Goal: Task Accomplishment & Management: Manage account settings

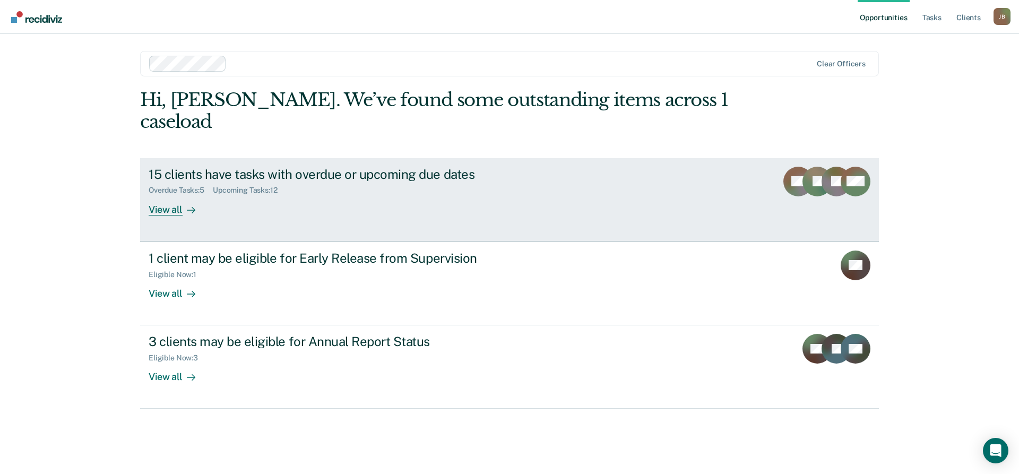
click at [274, 167] on div "15 clients have tasks with overdue or upcoming due dates" at bounding box center [335, 174] width 373 height 15
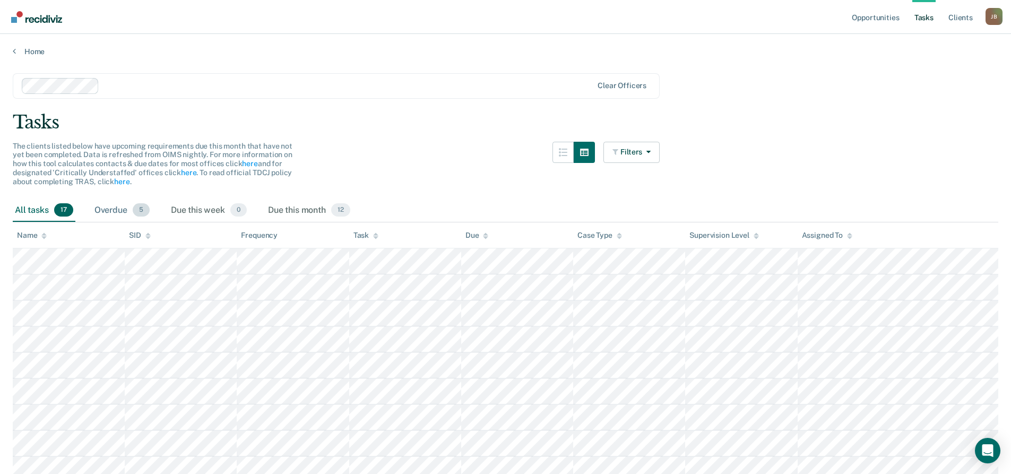
click at [120, 208] on div "Overdue 5" at bounding box center [121, 210] width 59 height 23
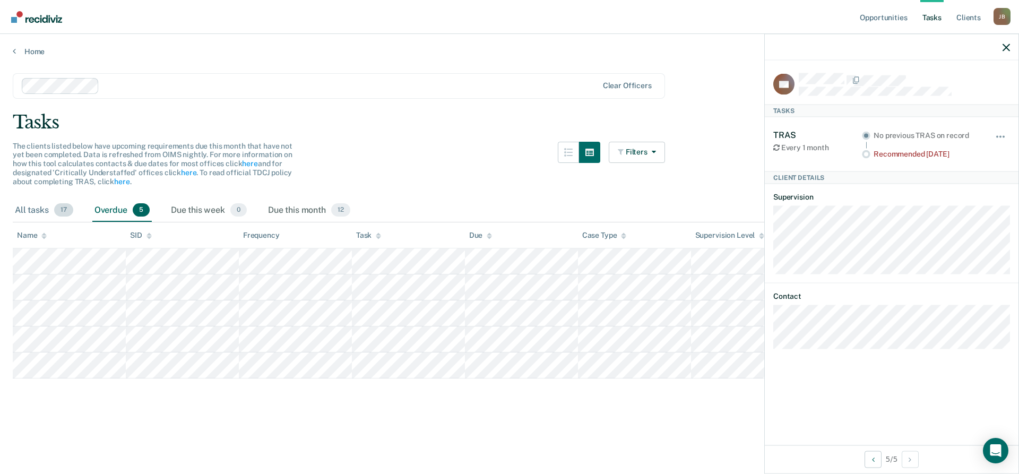
click at [43, 214] on div "All tasks 17" at bounding box center [44, 210] width 63 height 23
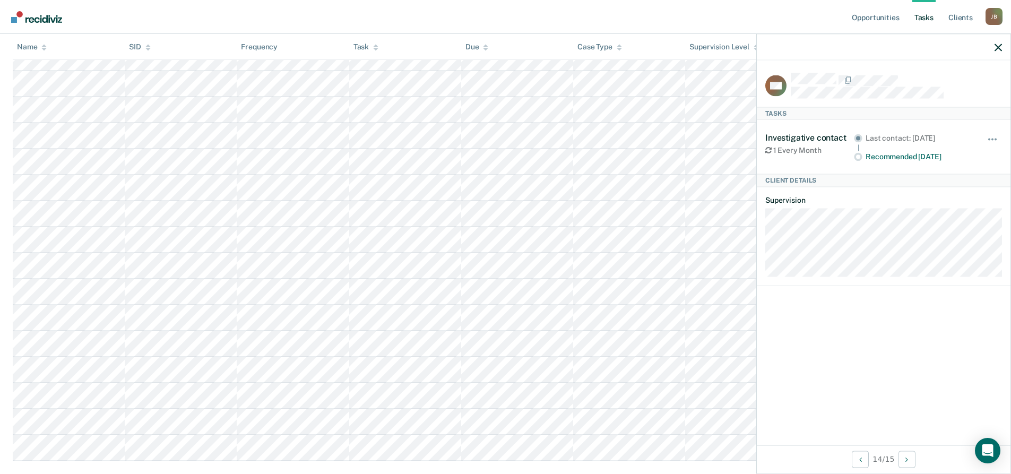
scroll to position [259, 0]
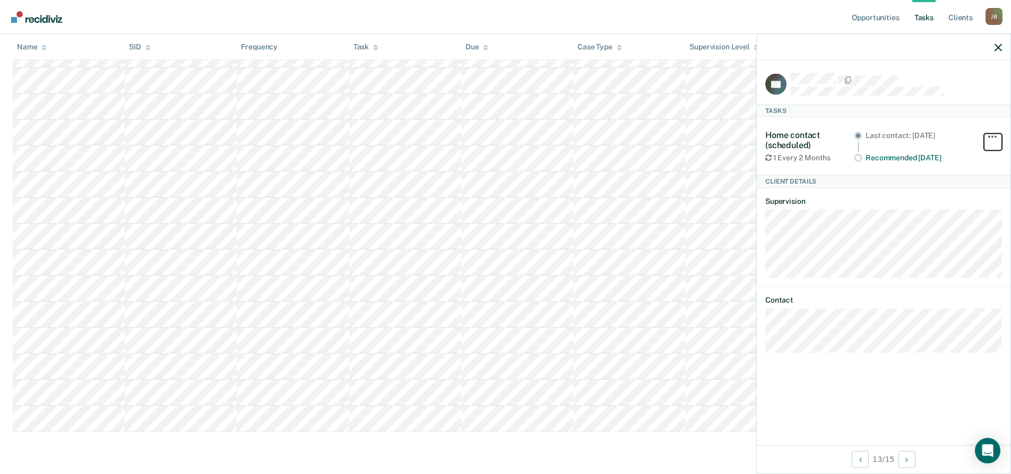
click at [676, 136] on span "button" at bounding box center [992, 136] width 2 height 2
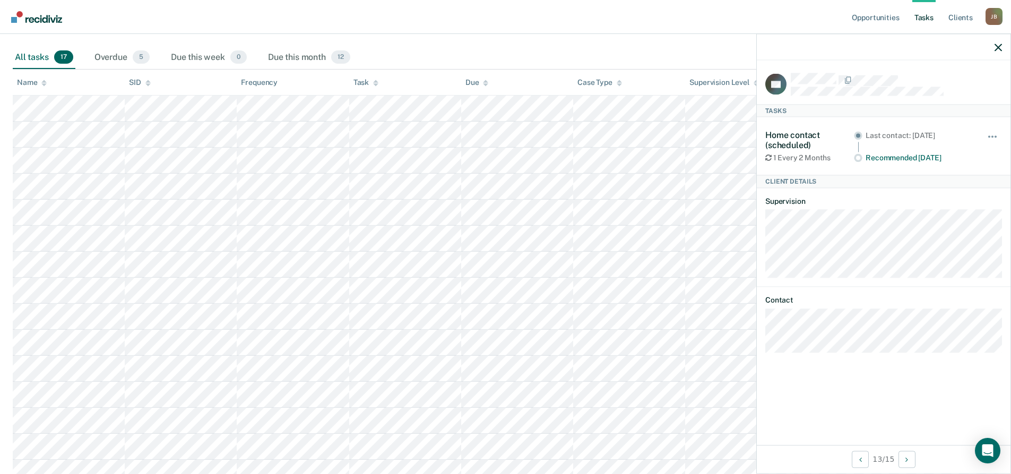
scroll to position [100, 0]
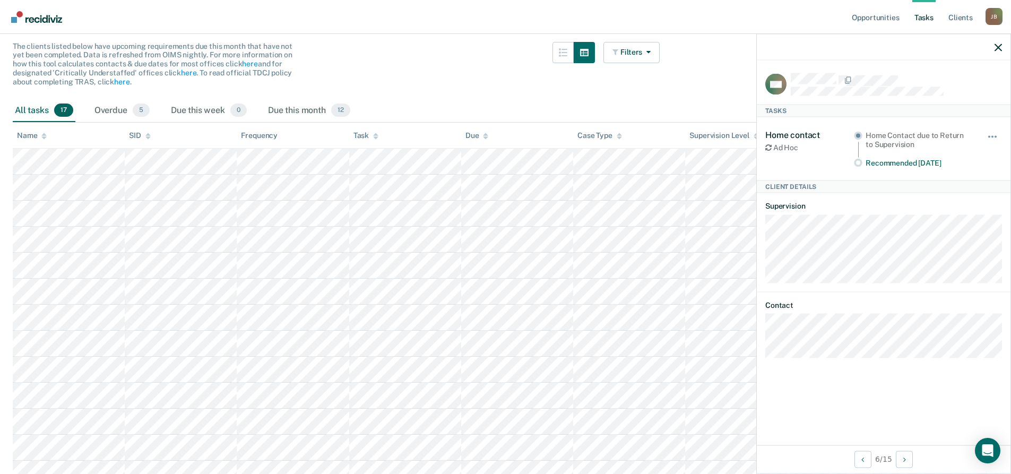
click at [676, 145] on icon at bounding box center [768, 147] width 6 height 7
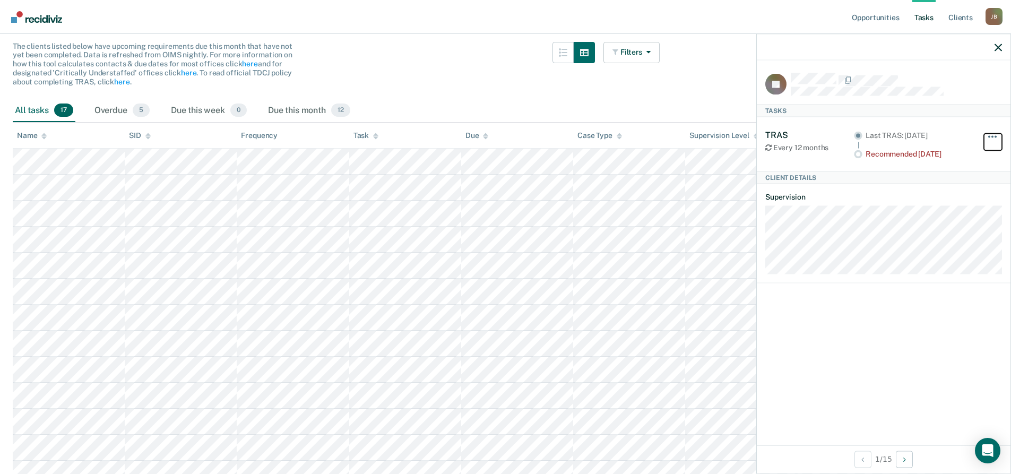
click at [676, 139] on button "button" at bounding box center [993, 141] width 18 height 17
click at [676, 186] on article "JB Tasks TRAS Every 12 months Last TRAS: [DATE] Recommended [DATE] Hide from ta…" at bounding box center [883, 178] width 237 height 210
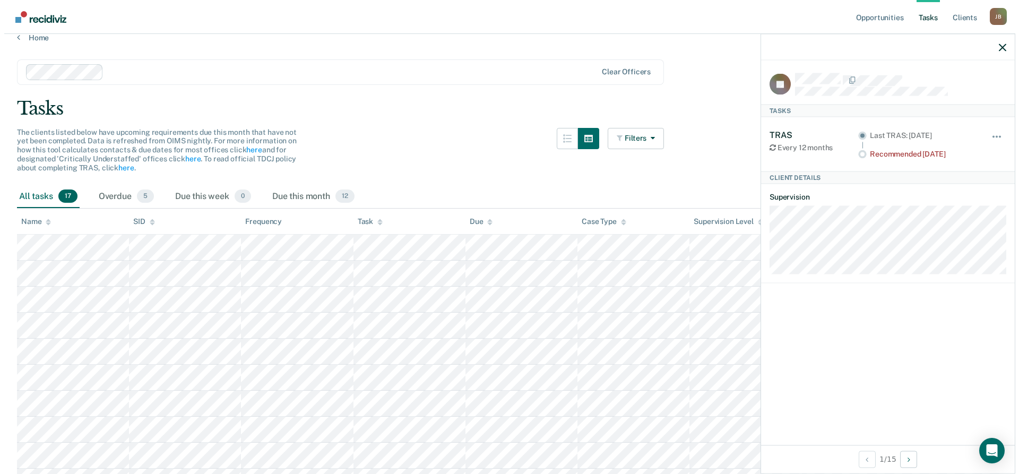
scroll to position [0, 0]
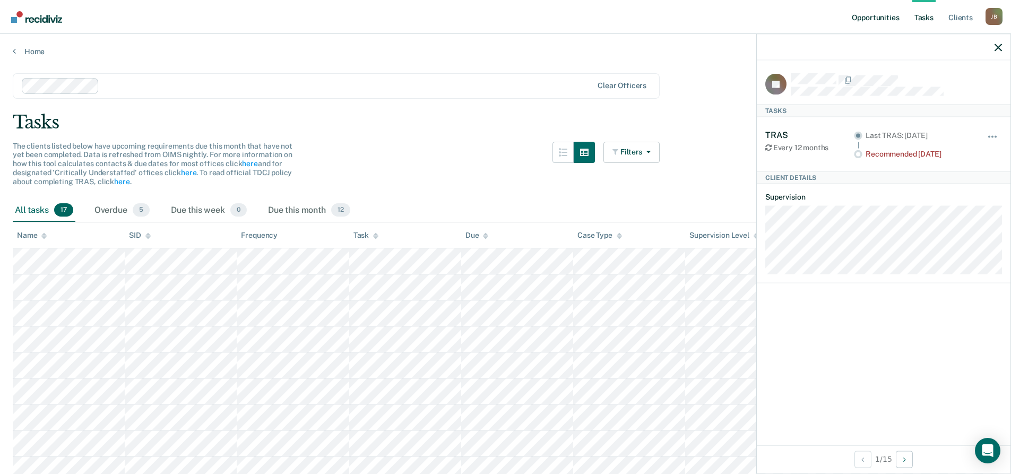
click at [676, 14] on link "Opportunities" at bounding box center [875, 17] width 51 height 34
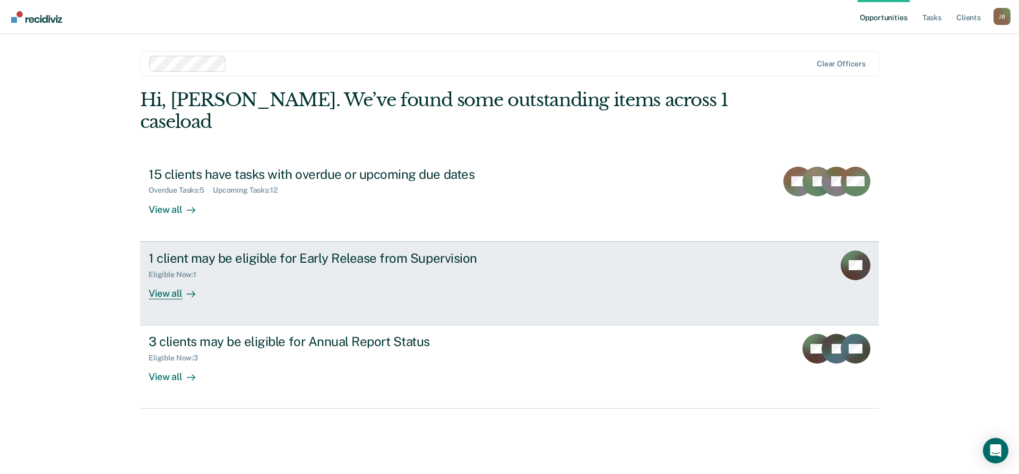
click at [302, 251] on div "1 client may be eligible for Early Release from Supervision" at bounding box center [335, 258] width 373 height 15
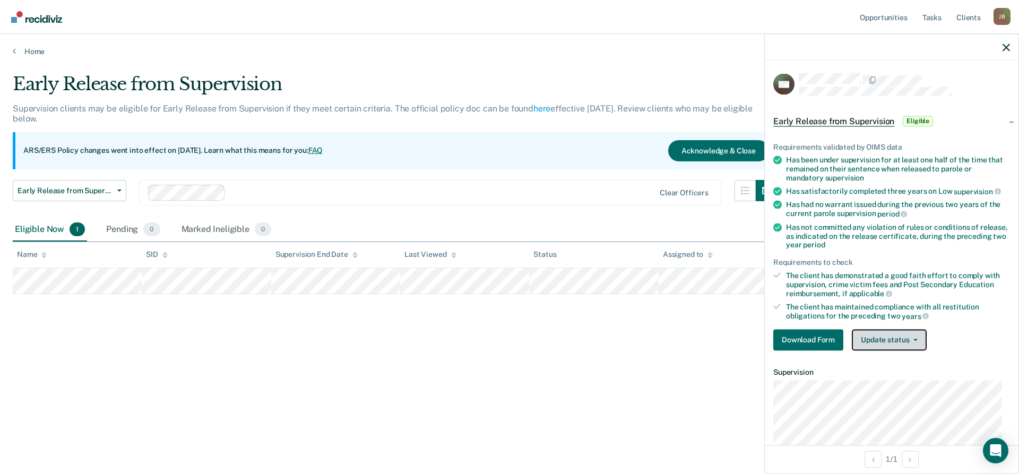
click at [676, 339] on icon "button" at bounding box center [915, 340] width 4 height 2
click at [676, 315] on div "The client has maintained compliance with all restitution obligations for the p…" at bounding box center [898, 312] width 224 height 18
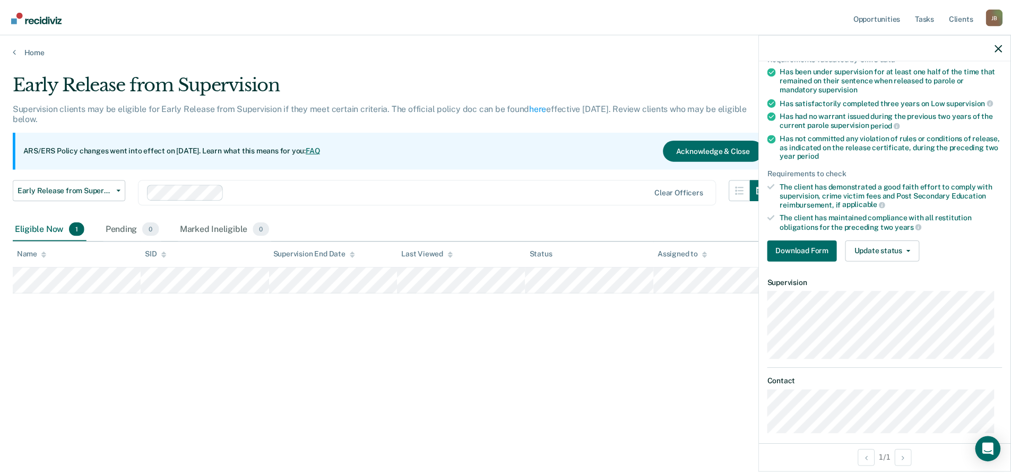
scroll to position [99, 0]
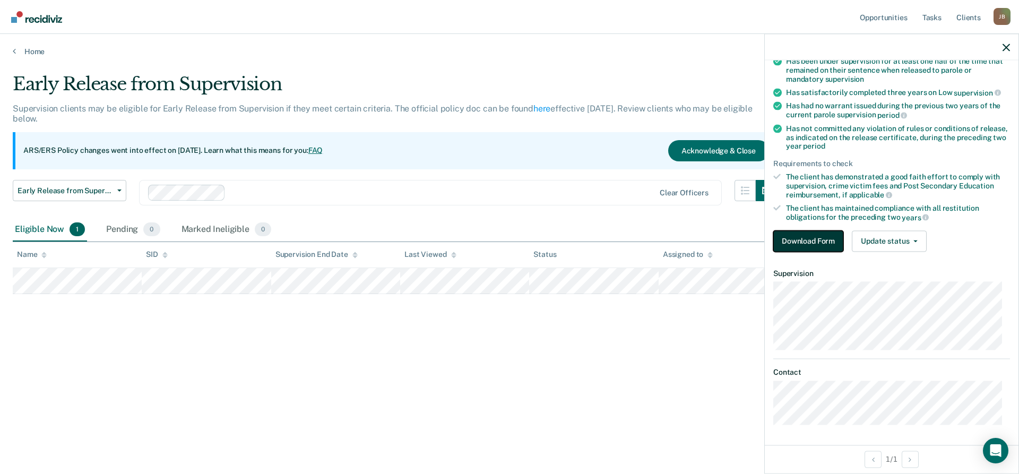
click at [676, 243] on button "Download Form" at bounding box center [808, 240] width 70 height 21
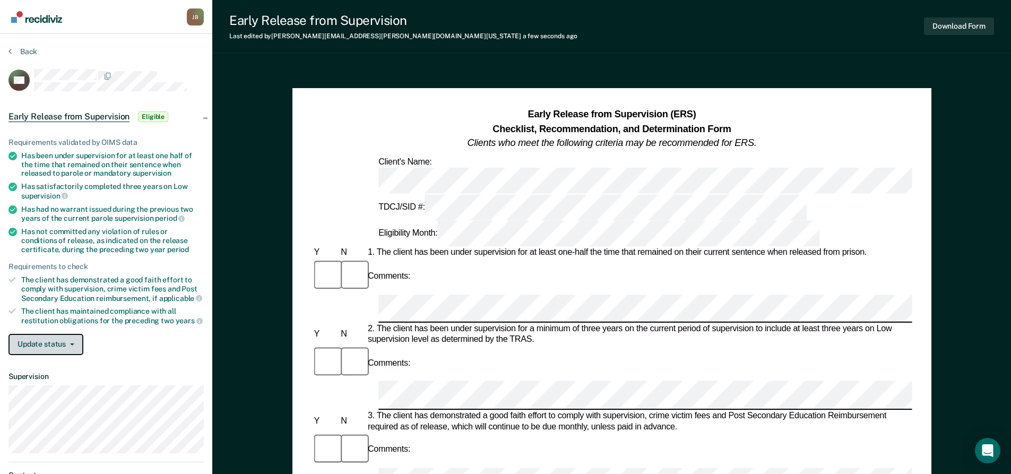
click at [74, 344] on button "Update status" at bounding box center [45, 344] width 75 height 21
click at [676, 28] on button "Download Form" at bounding box center [959, 27] width 70 height 18
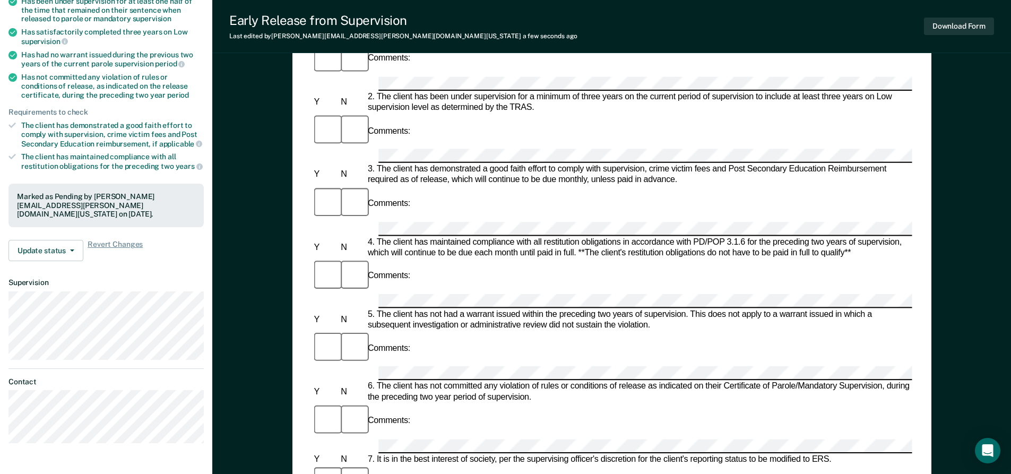
scroll to position [159, 0]
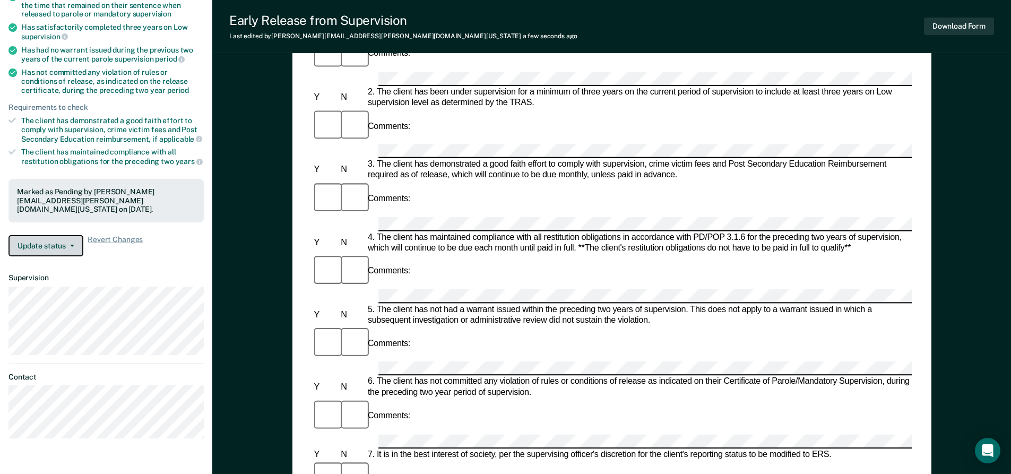
click at [75, 244] on button "Update status" at bounding box center [45, 245] width 75 height 21
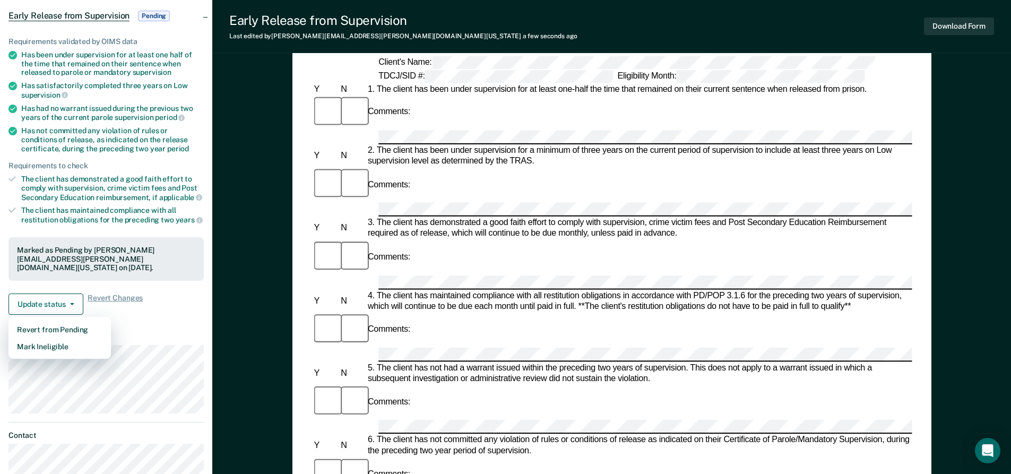
scroll to position [0, 0]
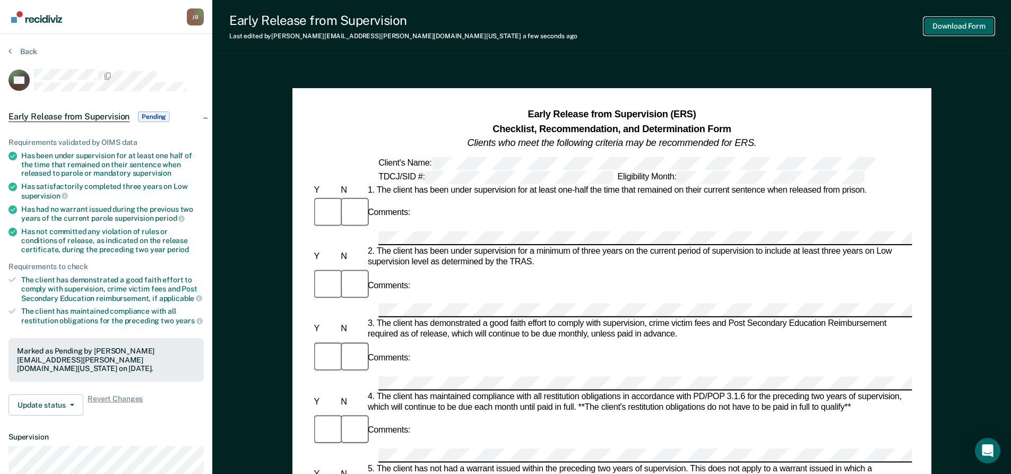
click at [676, 24] on button "Download Form" at bounding box center [959, 27] width 70 height 18
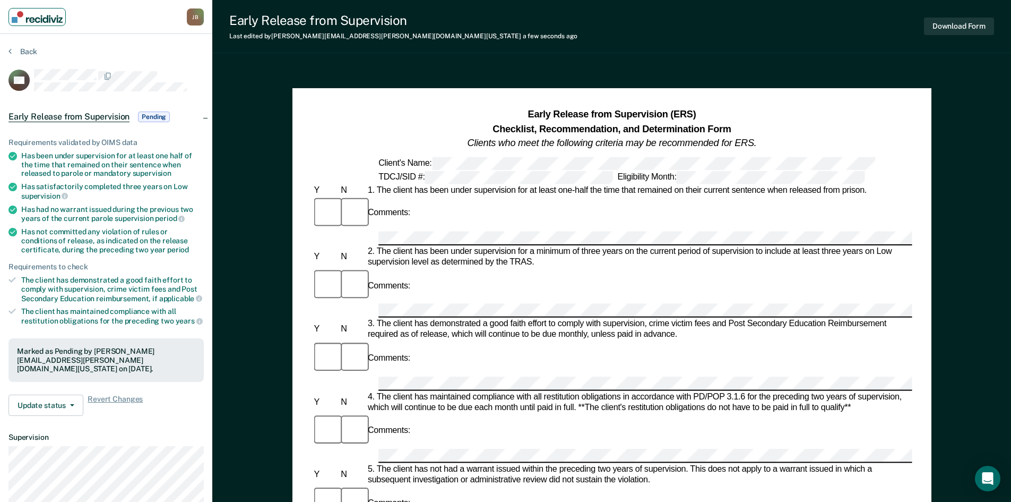
click at [38, 14] on img "Main navigation" at bounding box center [37, 17] width 51 height 12
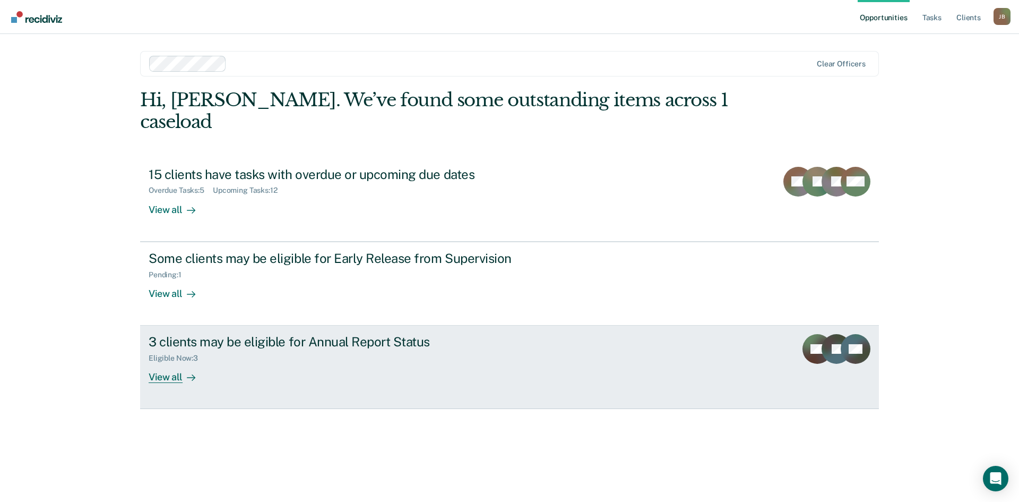
click at [166, 353] on div "View all" at bounding box center [178, 372] width 59 height 21
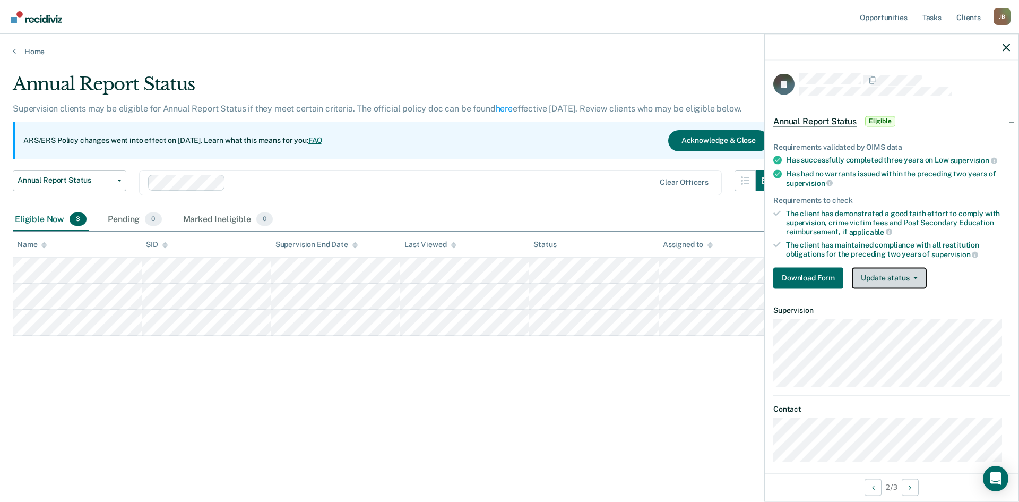
click at [676, 276] on button "Update status" at bounding box center [889, 277] width 75 height 21
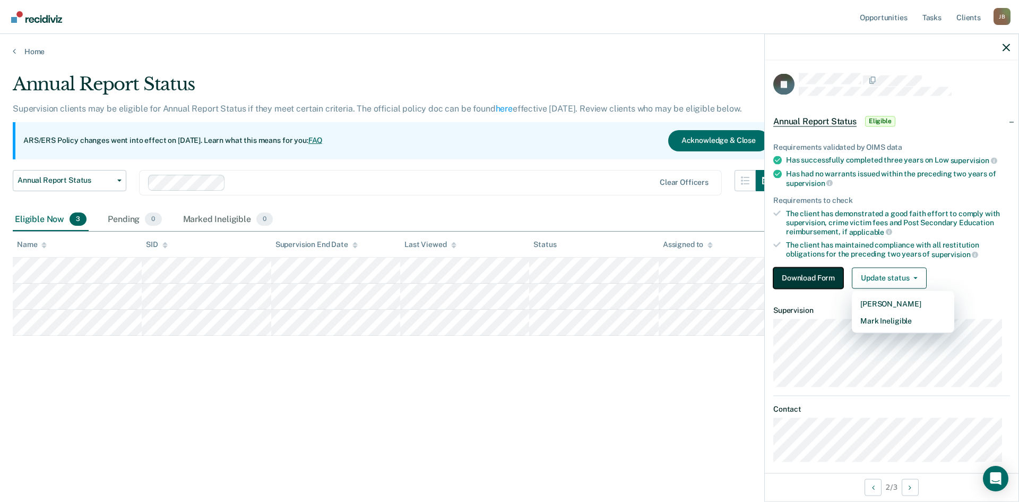
click at [676, 276] on button "Download Form" at bounding box center [808, 277] width 70 height 21
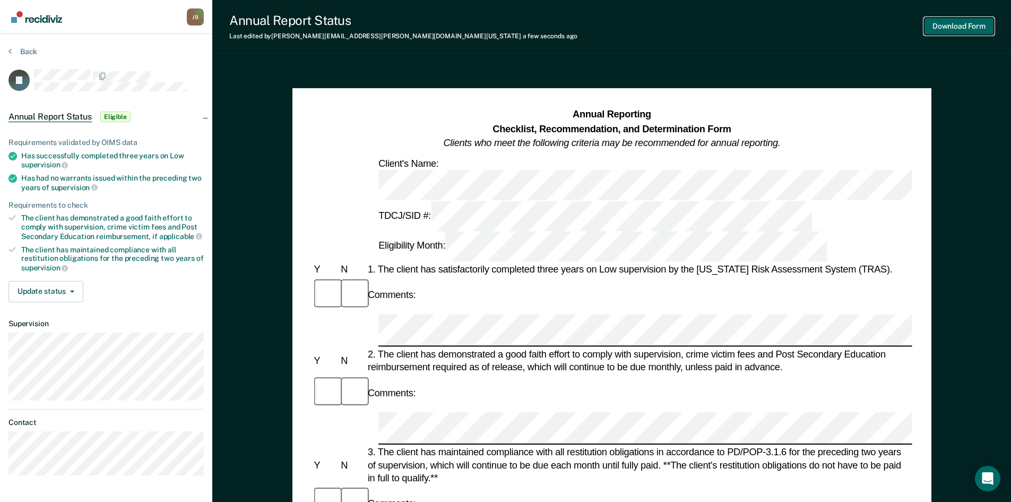
click at [676, 25] on button "Download Form" at bounding box center [959, 27] width 70 height 18
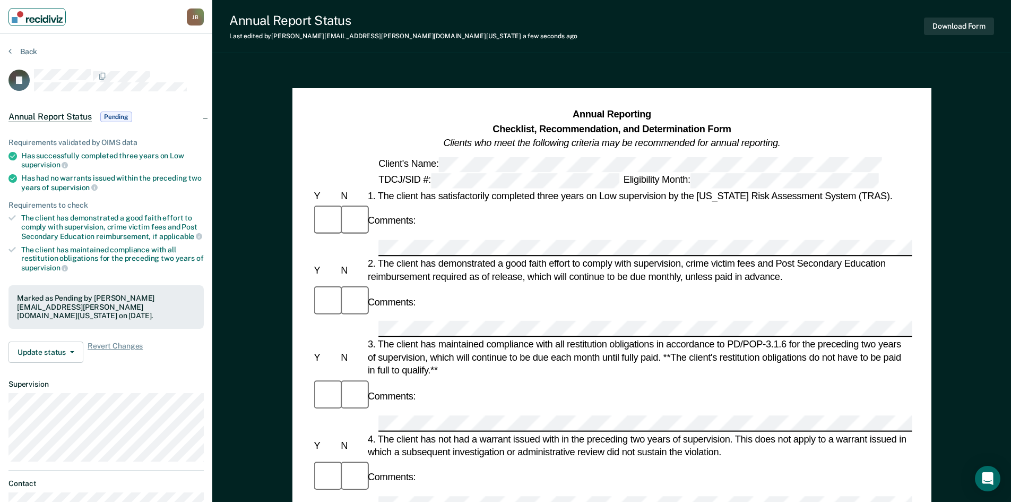
click at [36, 17] on img "Main navigation" at bounding box center [37, 17] width 51 height 12
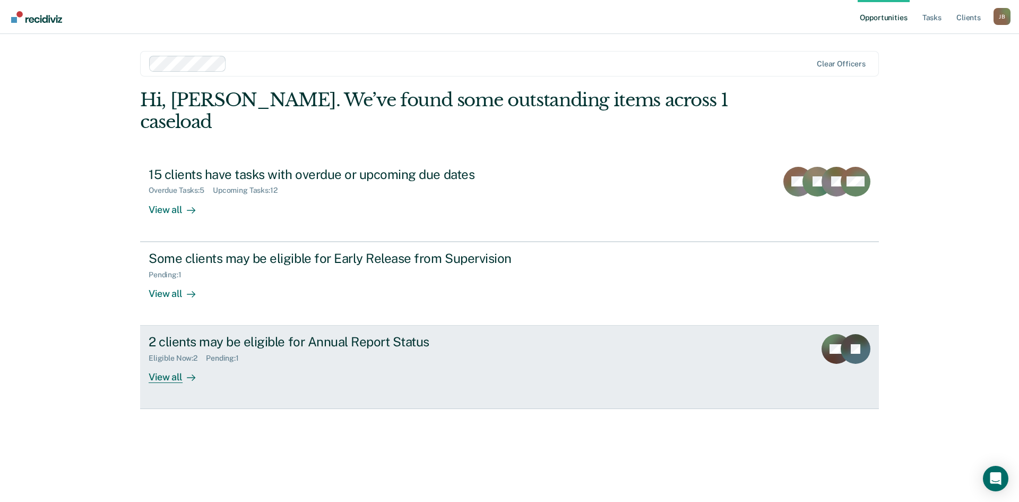
click at [174, 353] on div "View all" at bounding box center [178, 372] width 59 height 21
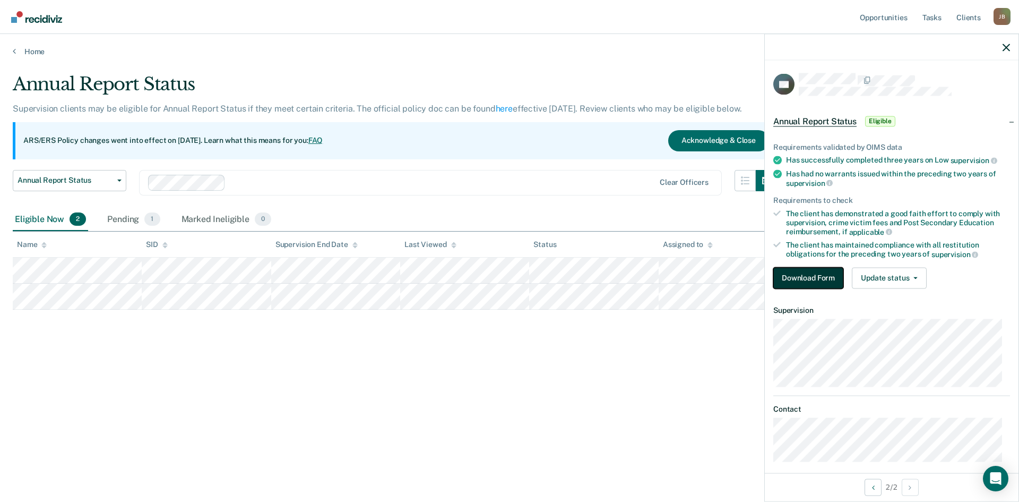
click at [676, 267] on button "Download Form" at bounding box center [808, 277] width 70 height 21
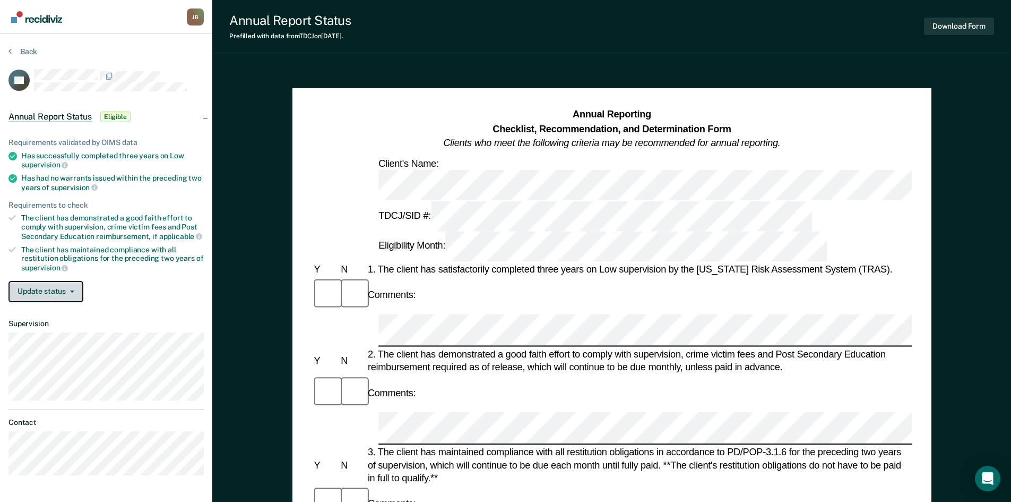
click at [67, 288] on button "Update status" at bounding box center [45, 291] width 75 height 21
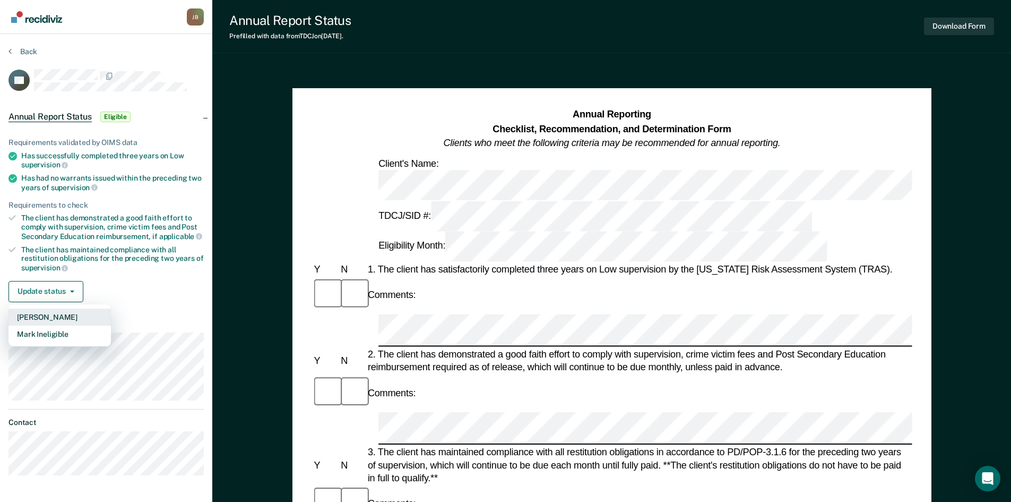
click at [72, 313] on button "[PERSON_NAME]" at bounding box center [59, 316] width 102 height 17
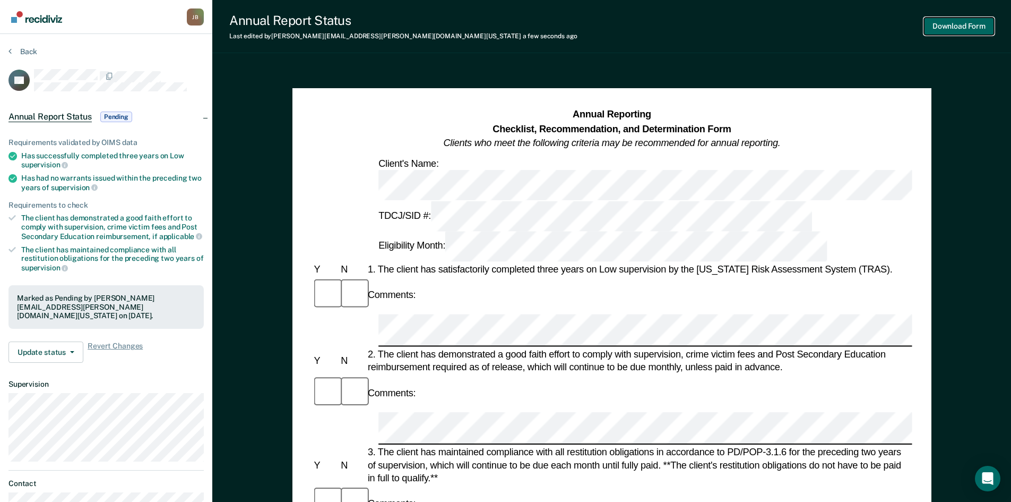
click at [676, 29] on button "Download Form" at bounding box center [959, 27] width 70 height 18
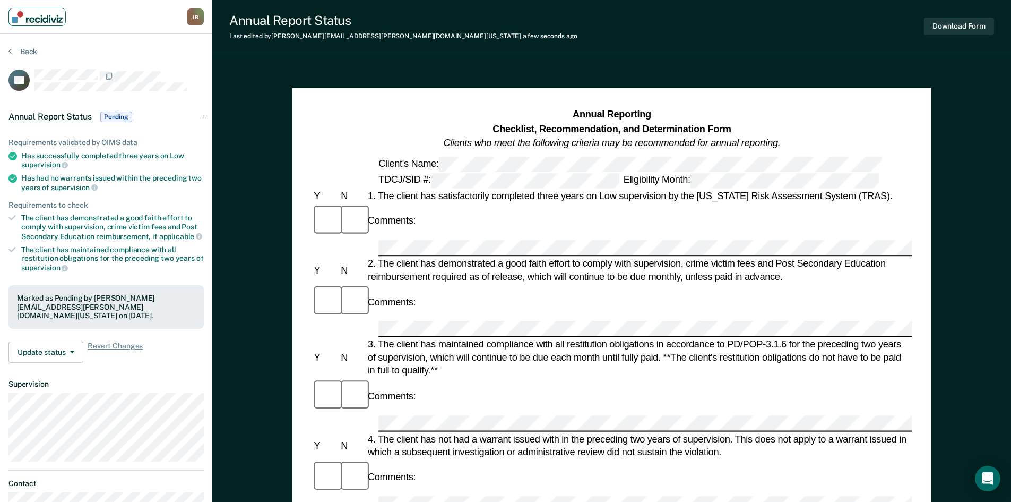
click at [43, 16] on img "Main navigation" at bounding box center [37, 17] width 51 height 12
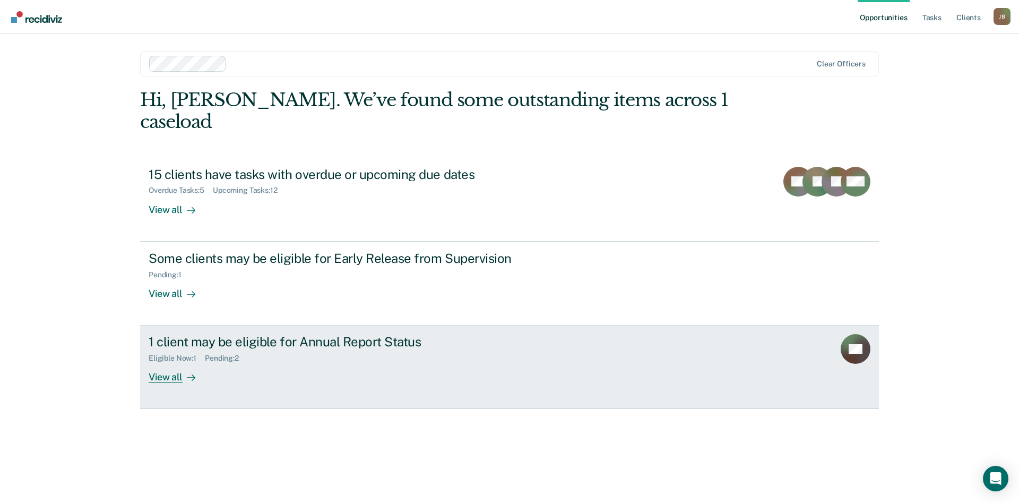
click at [175, 353] on div "View all" at bounding box center [178, 372] width 59 height 21
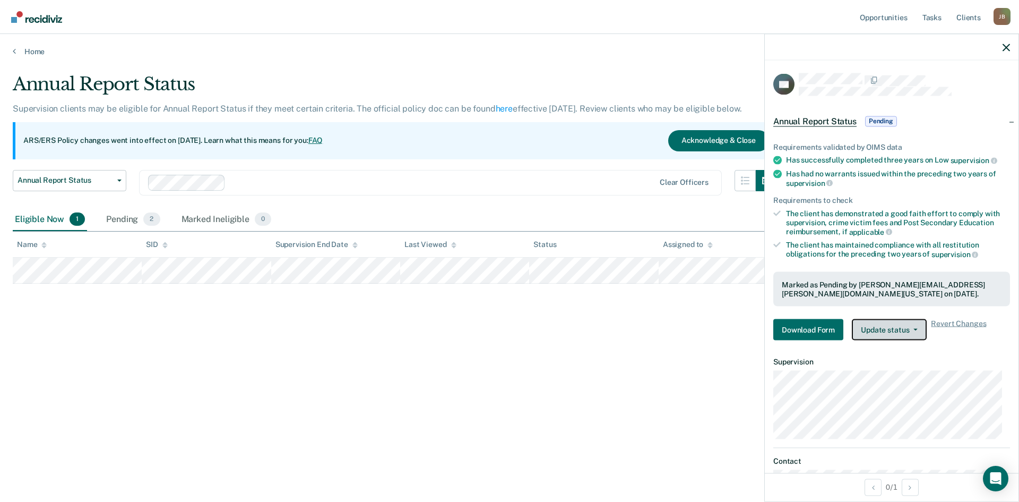
click at [676, 329] on icon "button" at bounding box center [915, 330] width 4 height 2
click at [676, 329] on button "Download Form" at bounding box center [808, 329] width 70 height 21
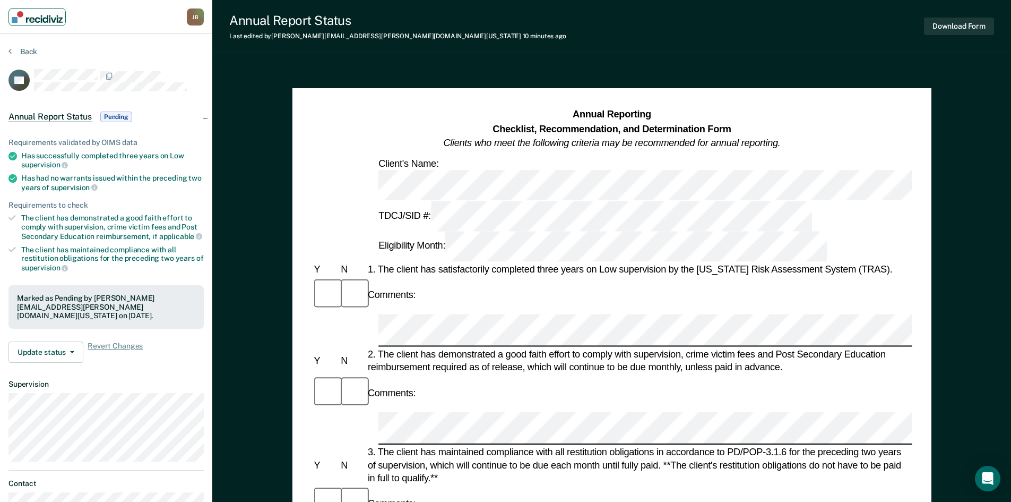
click at [37, 20] on img "Main navigation" at bounding box center [37, 17] width 51 height 12
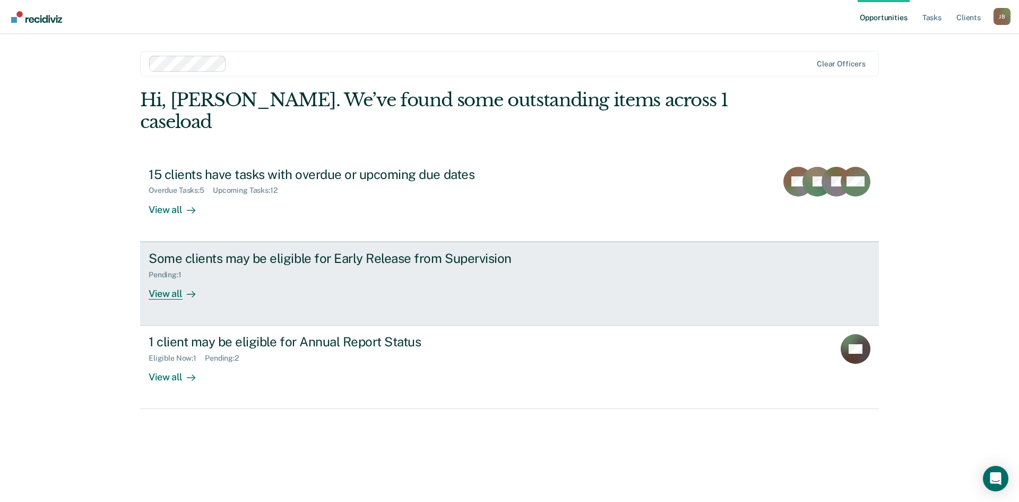
click at [167, 279] on div "View all" at bounding box center [178, 289] width 59 height 21
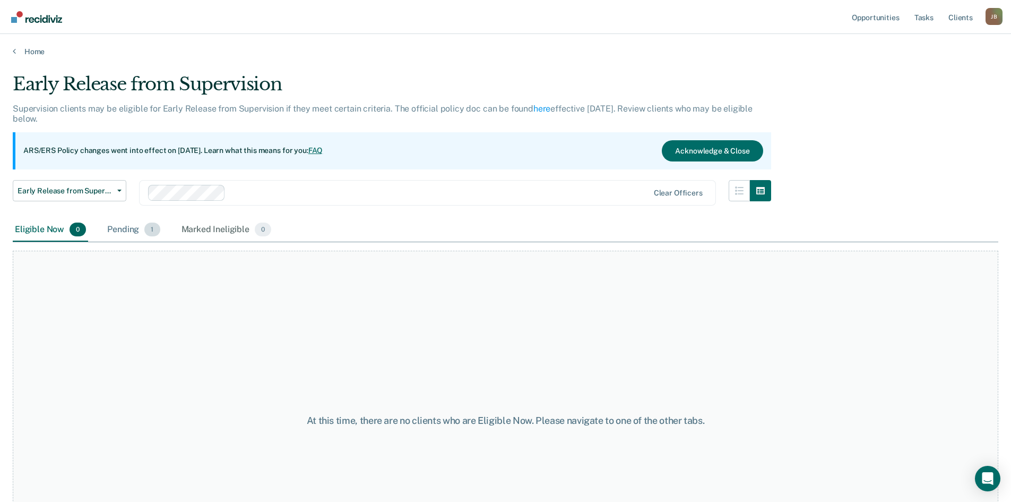
click at [124, 226] on div "Pending 1" at bounding box center [133, 229] width 57 height 23
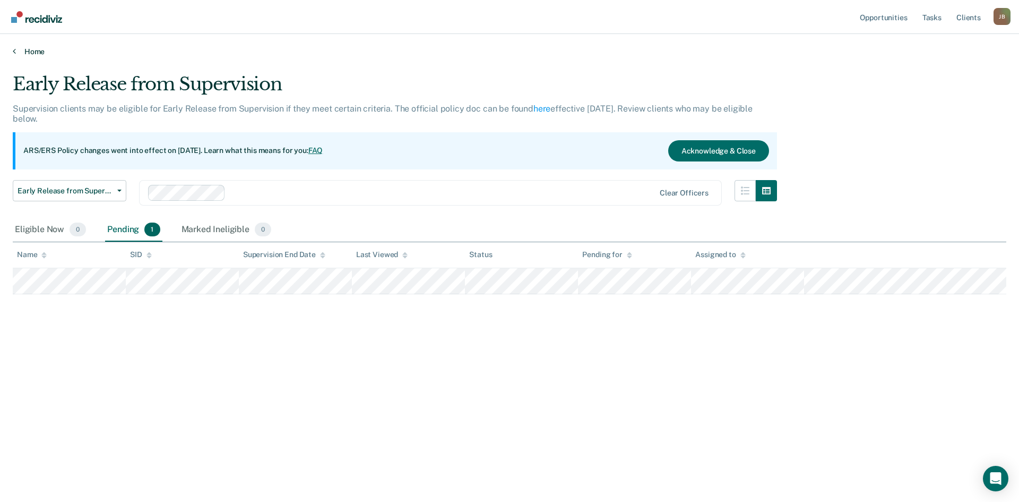
click at [31, 53] on link "Home" at bounding box center [510, 52] width 994 height 10
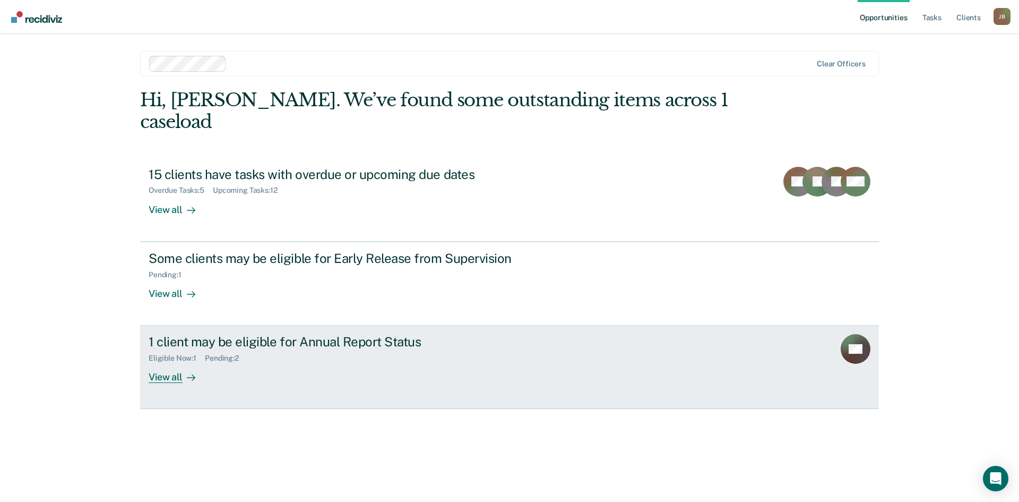
click at [167, 353] on div "View all" at bounding box center [178, 372] width 59 height 21
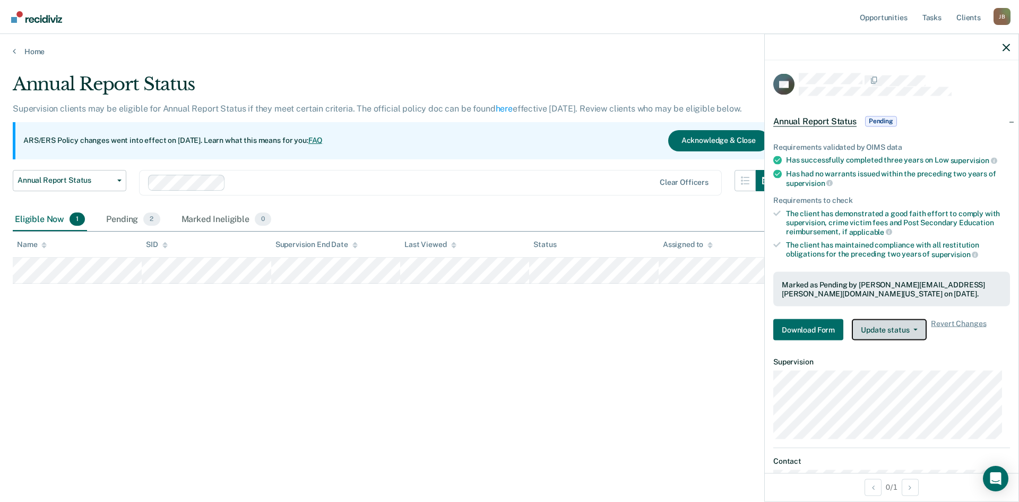
click at [676, 326] on button "Update status" at bounding box center [889, 329] width 75 height 21
click at [676, 329] on button "Download Form" at bounding box center [808, 329] width 70 height 21
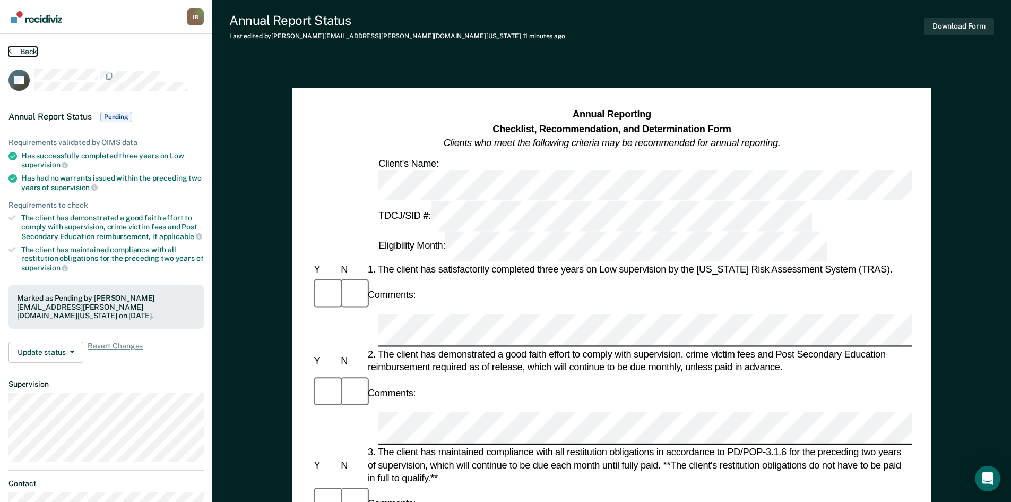
click at [20, 50] on button "Back" at bounding box center [22, 52] width 29 height 10
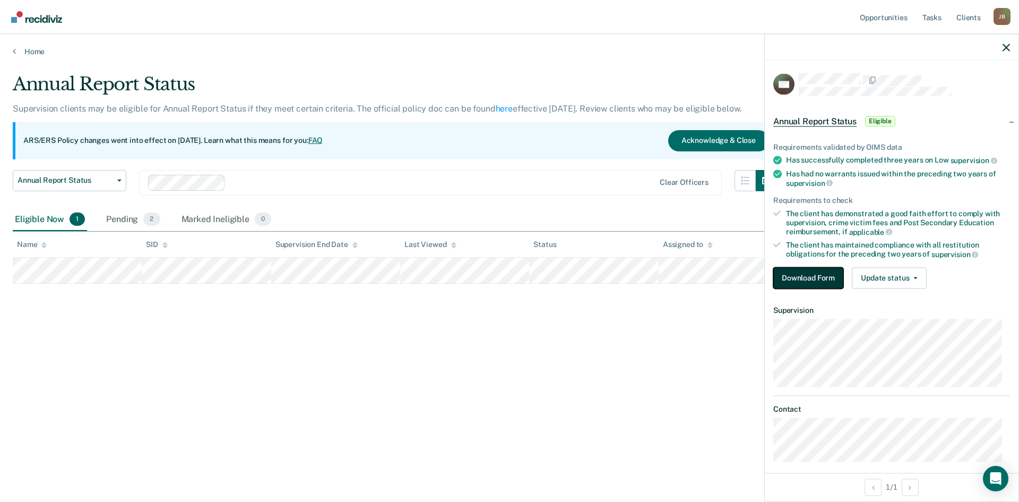
click at [676, 277] on button "Download Form" at bounding box center [808, 277] width 70 height 21
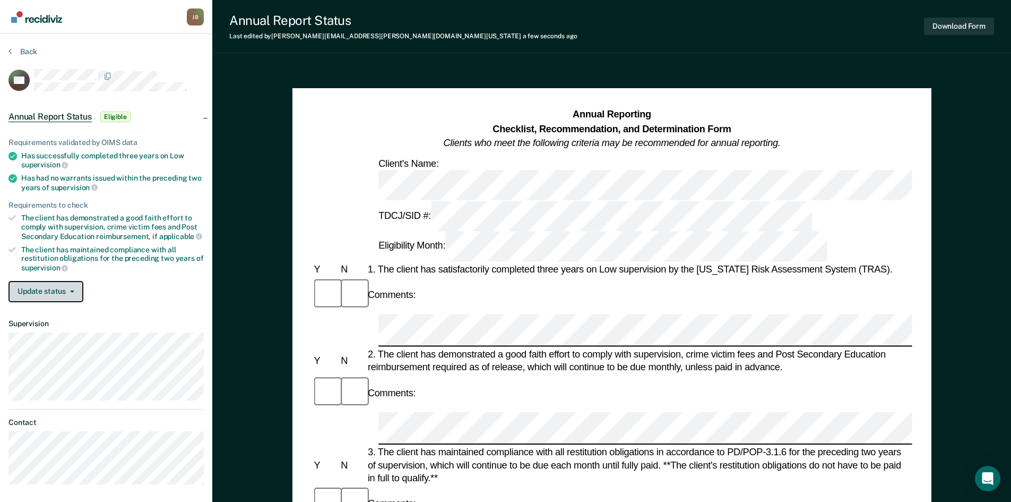
click at [59, 292] on button "Update status" at bounding box center [45, 291] width 75 height 21
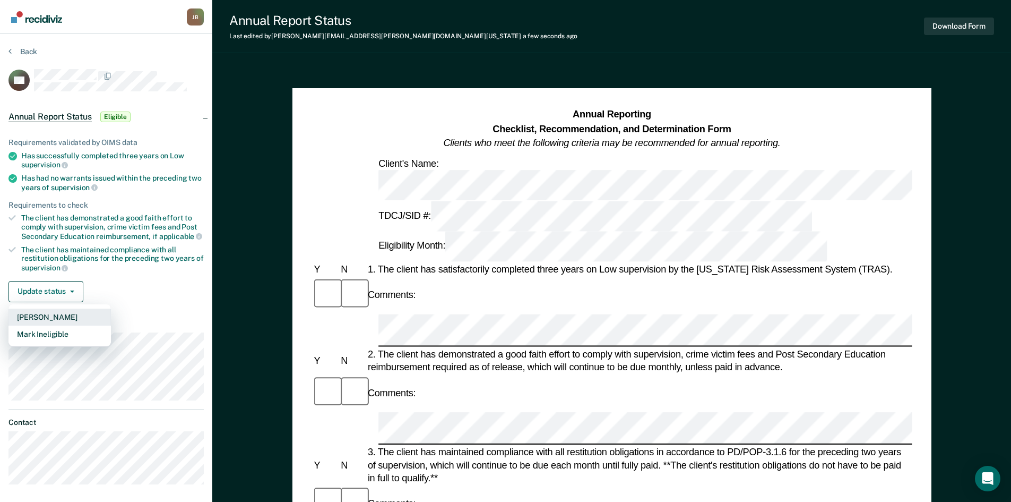
click at [56, 316] on button "[PERSON_NAME]" at bounding box center [59, 316] width 102 height 17
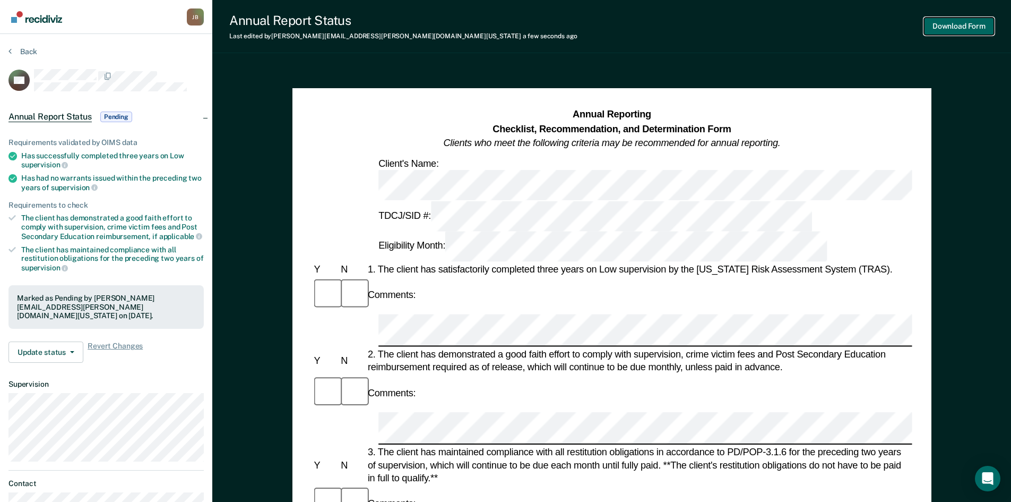
click at [676, 23] on button "Download Form" at bounding box center [959, 27] width 70 height 18
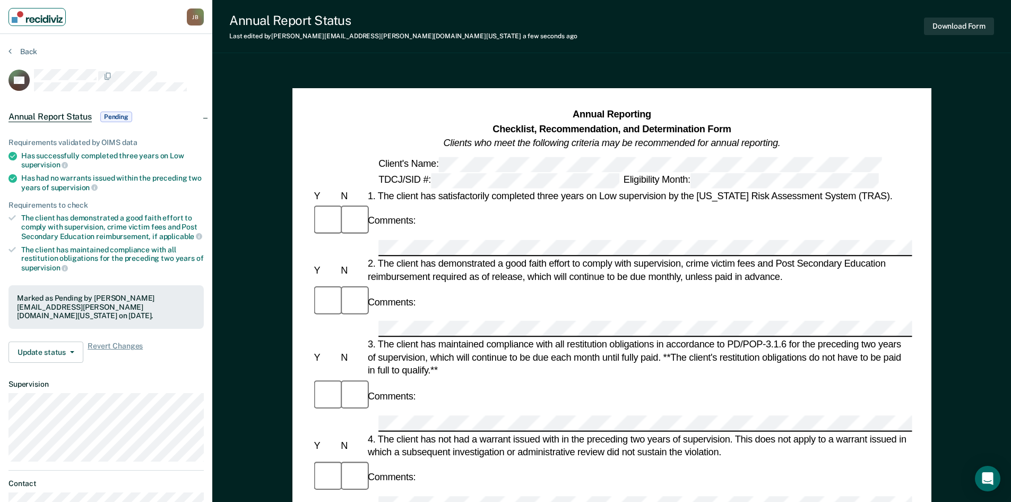
click at [44, 16] on img "Main navigation" at bounding box center [37, 17] width 51 height 12
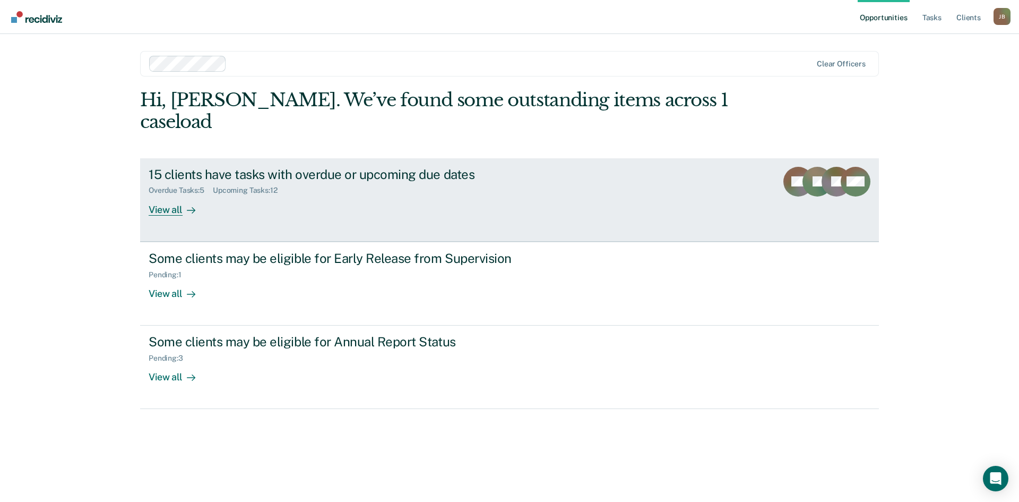
click at [243, 186] on div "Upcoming Tasks : 12" at bounding box center [249, 190] width 73 height 9
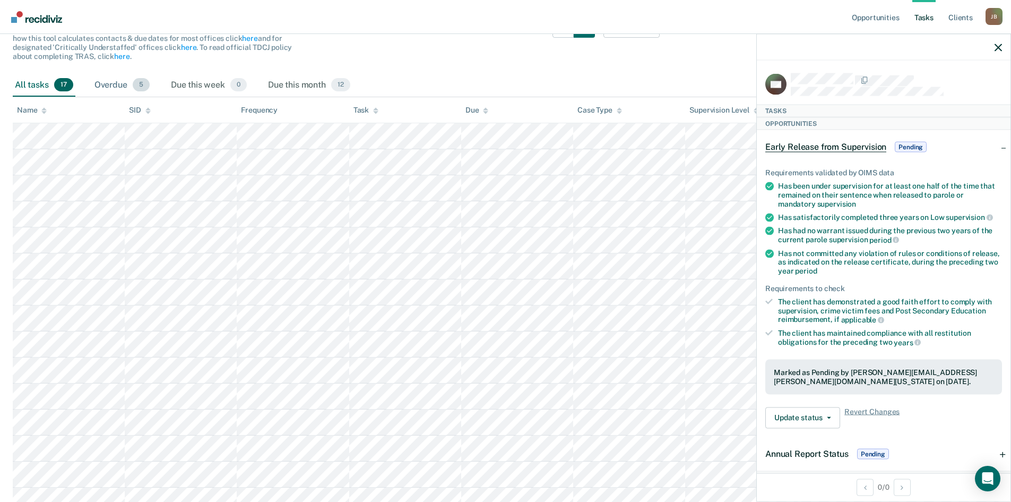
scroll to position [72, 0]
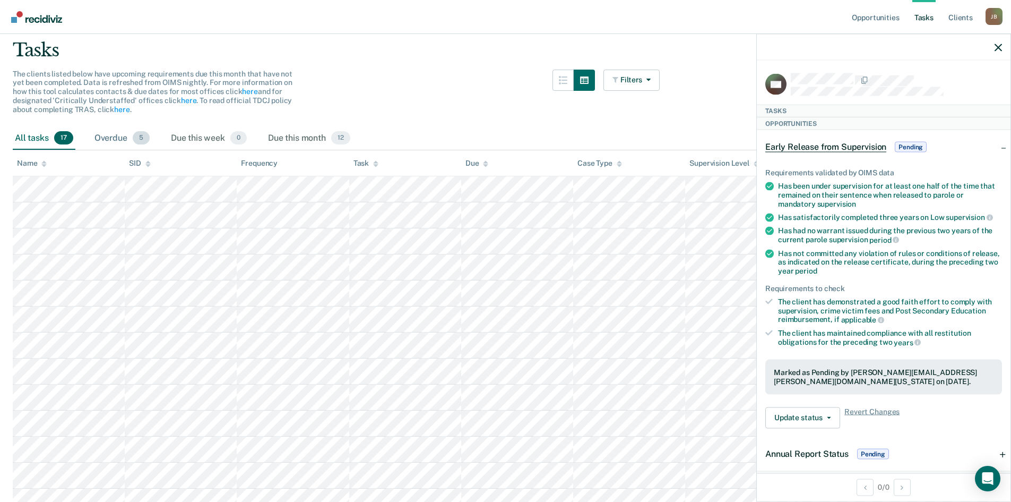
click at [123, 140] on div "Overdue 5" at bounding box center [121, 138] width 59 height 23
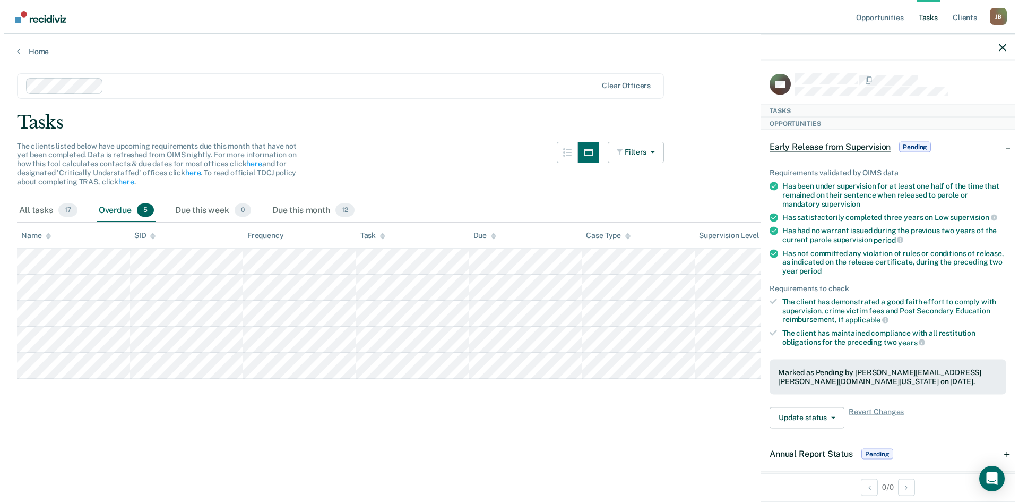
scroll to position [0, 0]
